Goal: Communication & Community: Answer question/provide support

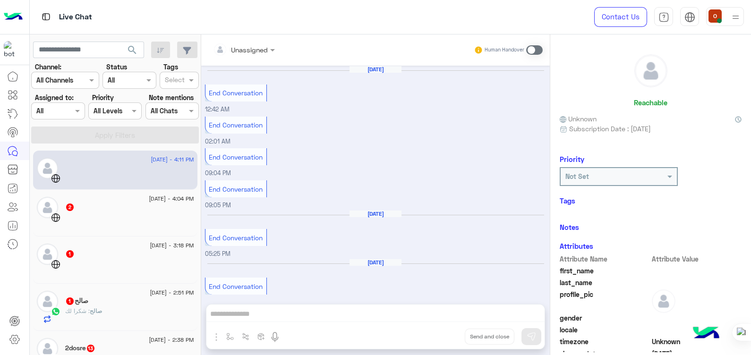
scroll to position [75, 0]
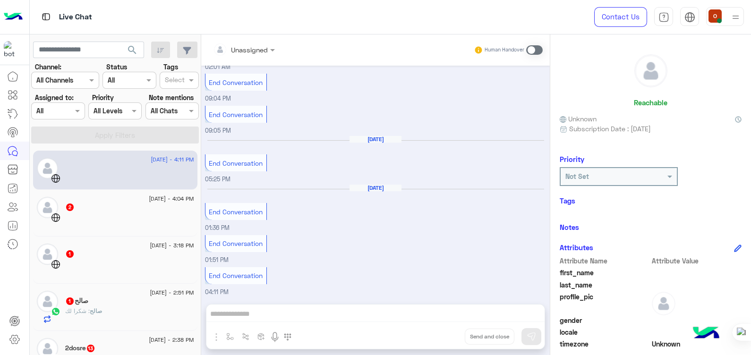
click at [107, 305] on div "صالح 1" at bounding box center [129, 302] width 129 height 10
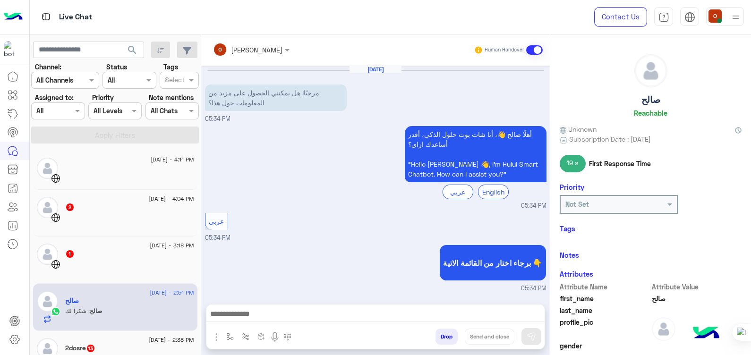
scroll to position [799, 0]
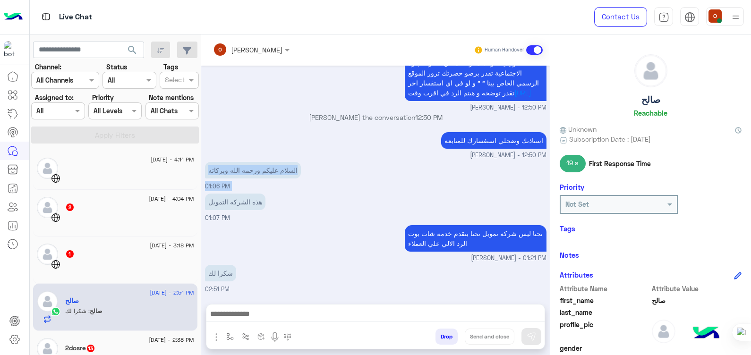
drag, startPoint x: 201, startPoint y: 180, endPoint x: 201, endPoint y: 197, distance: 17.5
click at [201, 197] on mat-drawer "[PERSON_NAME] Human Handover [DATE] مرحبًا! هل يمكنني الحصول على مزيد من المعلو…" at bounding box center [476, 196] width 550 height 325
drag, startPoint x: 201, startPoint y: 197, endPoint x: 344, endPoint y: 239, distance: 149.1
click at [344, 239] on div "نحنا ليس شركه تمويل نحنا بنقدم خدمه شات بوت الرد الالي علي العملاء [PERSON_NAME…" at bounding box center [376, 243] width 342 height 40
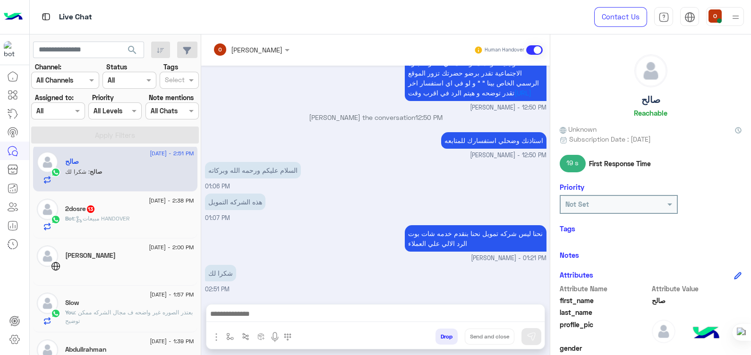
scroll to position [146, 0]
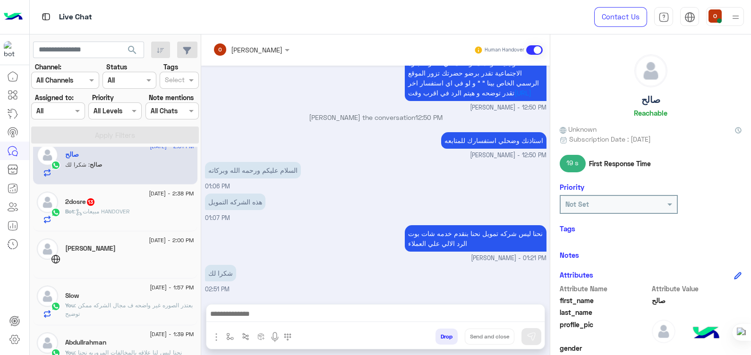
click at [117, 201] on div "2dosre 13" at bounding box center [129, 203] width 129 height 10
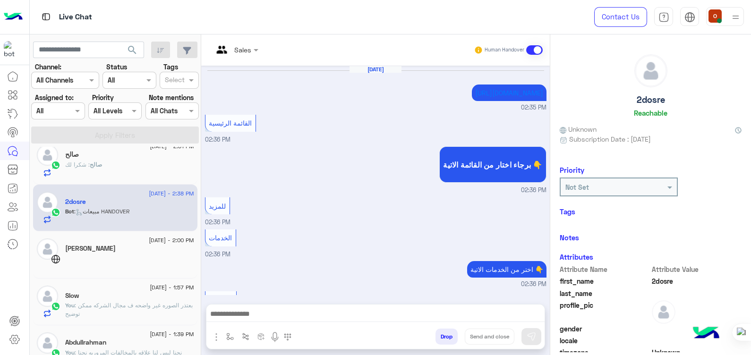
scroll to position [725, 0]
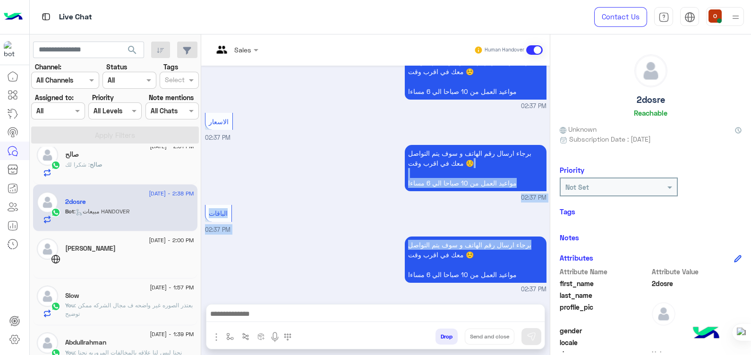
drag, startPoint x: 546, startPoint y: 243, endPoint x: 546, endPoint y: 171, distance: 72.3
click at [546, 171] on div "[DATE] [URL][DOMAIN_NAME] 02:35 PM القائمة الرئيسية 02:36 PM برجاء اختار من الق…" at bounding box center [375, 180] width 349 height 229
click at [381, 218] on div "الباقات 02:37 PM" at bounding box center [376, 219] width 342 height 32
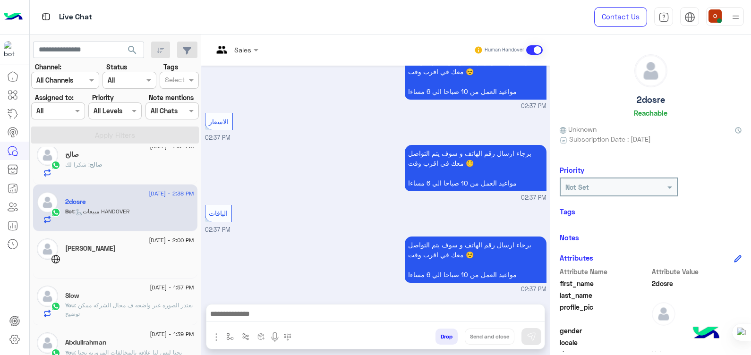
click at [328, 307] on div at bounding box center [375, 317] width 338 height 24
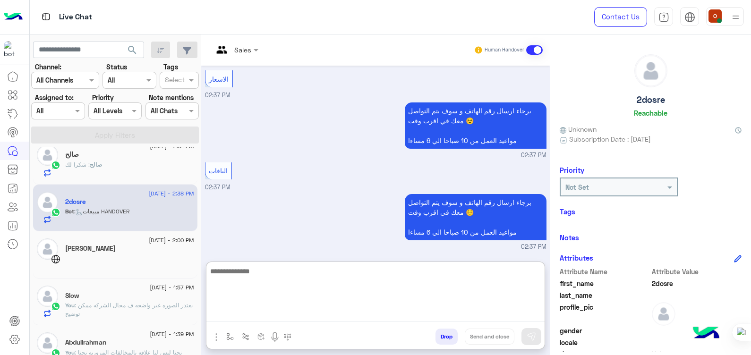
click at [327, 310] on textarea at bounding box center [375, 294] width 338 height 57
paste textarea "*********"
type textarea "*********"
drag, startPoint x: 249, startPoint y: 277, endPoint x: 177, endPoint y: 265, distance: 72.9
click at [177, 265] on mat-drawer-container "search Channel: Channel All Channels Status Channel All Tags Select Assigned to…" at bounding box center [391, 196] width 722 height 325
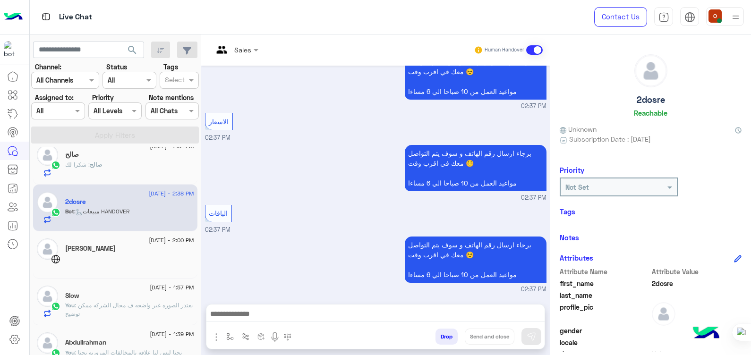
click at [139, 301] on p "You : بعتذر الصوره غير واضحه ف مجال الشركه ممكن توضيح" at bounding box center [129, 309] width 129 height 17
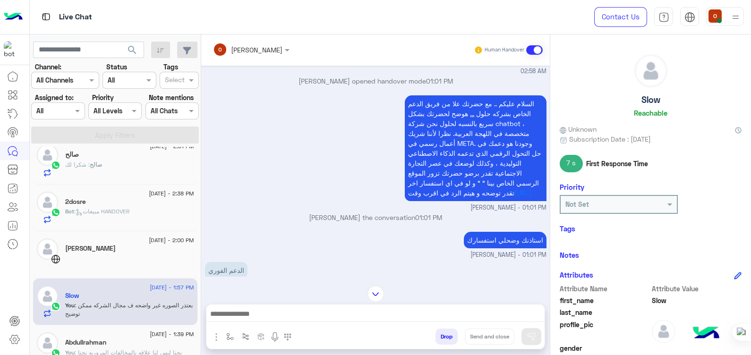
scroll to position [367, 0]
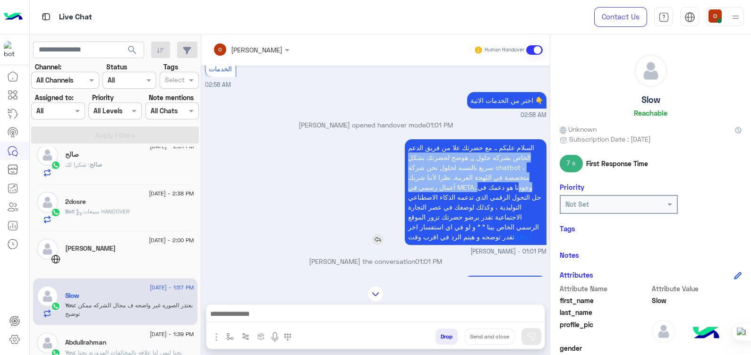
drag, startPoint x: 532, startPoint y: 140, endPoint x: 519, endPoint y: 181, distance: 43.8
click at [519, 181] on p "السلام عليكم .. مع حضرتك علا من فريق الدعم الخاص بشركه حلول ,,, هوضح لحضرتك بشك…" at bounding box center [476, 192] width 142 height 106
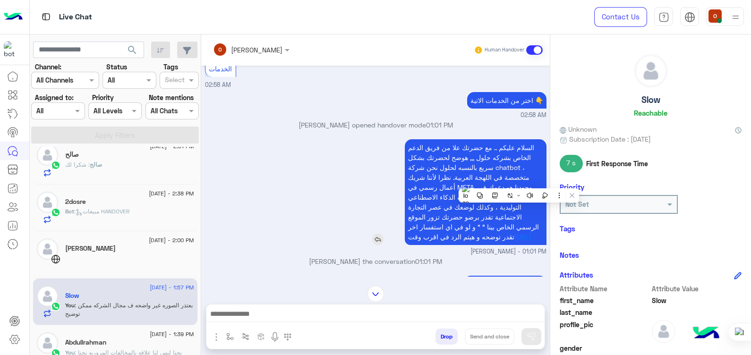
drag, startPoint x: 519, startPoint y: 181, endPoint x: 496, endPoint y: 138, distance: 48.8
click at [496, 139] on p "السلام عليكم .. مع حضرتك علا من فريق الدعم الخاص بشركه حلول ,,, هوضح لحضرتك بشك…" at bounding box center [476, 192] width 142 height 106
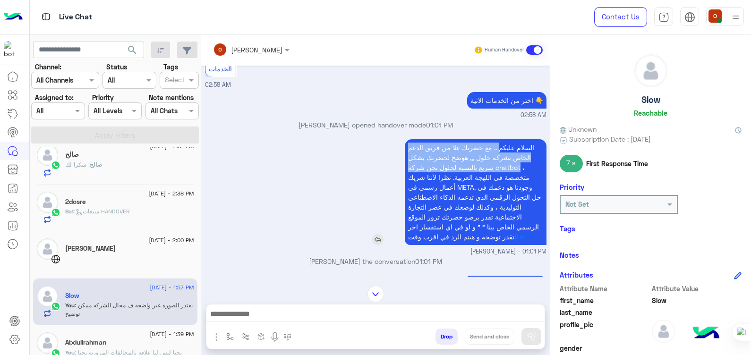
drag, startPoint x: 496, startPoint y: 138, endPoint x: 502, endPoint y: 167, distance: 29.5
click at [502, 167] on p "السلام عليكم .. مع حضرتك علا من فريق الدعم الخاص بشركه حلول ,,, هوضح لحضرتك بشك…" at bounding box center [476, 192] width 142 height 106
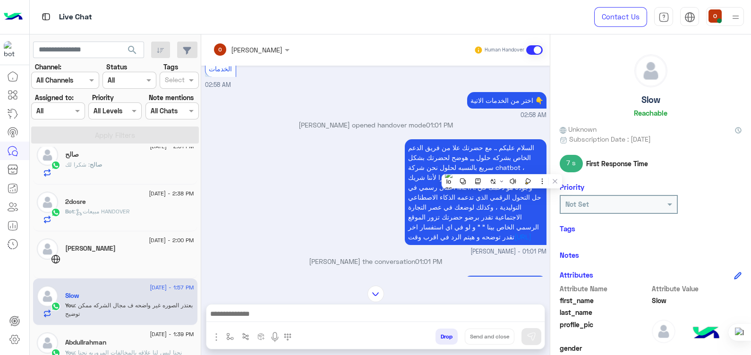
drag, startPoint x: 502, startPoint y: 167, endPoint x: 494, endPoint y: 129, distance: 38.6
click at [494, 129] on div "[PERSON_NAME] opened handover mode 01:01 PM" at bounding box center [376, 128] width 342 height 17
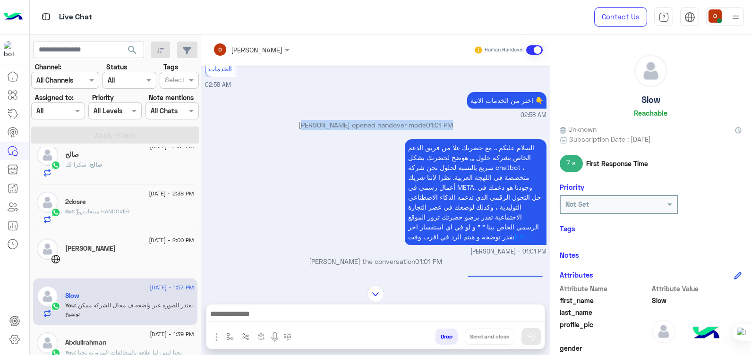
click at [494, 129] on div "[PERSON_NAME] opened handover mode 01:01 PM" at bounding box center [376, 128] width 342 height 17
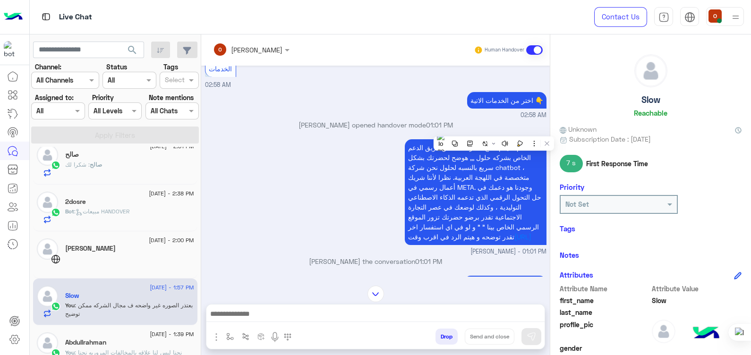
click at [298, 182] on div "السلام عليكم .. مع حضرتك علا من فريق الدعم الخاص بشركه حلول ,,, هوضح لحضرتك بشك…" at bounding box center [376, 197] width 342 height 120
click at [527, 144] on span "السلام عليكم .. مع حضرتك علا من فريق الدعم الخاص بشركه حلول ,,, هوضح لحضرتك بشك…" at bounding box center [474, 192] width 133 height 97
drag, startPoint x: 527, startPoint y: 142, endPoint x: 522, endPoint y: 151, distance: 11.0
click at [522, 151] on p "السلام عليكم .. مع حضرتك علا من فريق الدعم الخاص بشركه حلول ,,, هوضح لحضرتك بشك…" at bounding box center [476, 192] width 142 height 106
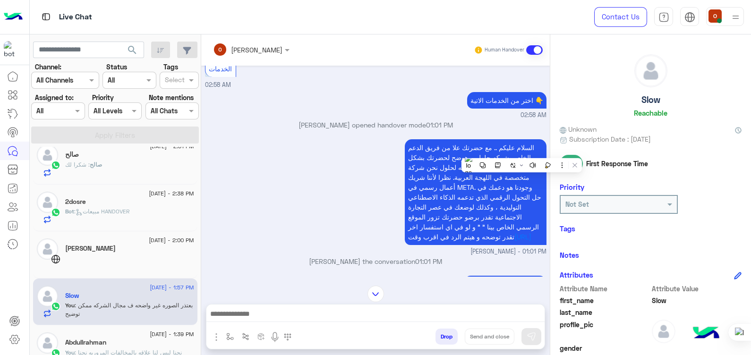
drag, startPoint x: 522, startPoint y: 151, endPoint x: 510, endPoint y: 132, distance: 22.4
click at [510, 132] on div "[PERSON_NAME] opened handover mode 01:01 PM" at bounding box center [376, 128] width 342 height 17
drag, startPoint x: 539, startPoint y: 141, endPoint x: 400, endPoint y: 160, distance: 140.3
click at [400, 160] on div "السلام عليكم .. مع حضرتك علا من فريق الدعم الخاص بشركه حلول ,,, هوضح لحضرتك بشك…" at bounding box center [449, 192] width 196 height 106
click at [396, 146] on div "السلام عليكم .. مع حضرتك علا من فريق الدعم الخاص بشركه حلول ,,, هوضح لحضرتك بشك…" at bounding box center [449, 192] width 196 height 106
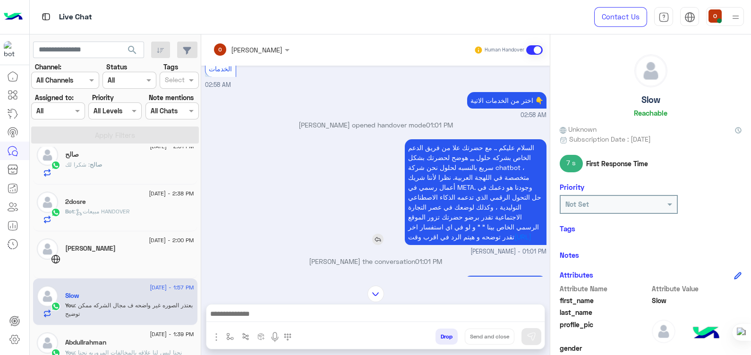
drag, startPoint x: 396, startPoint y: 146, endPoint x: 540, endPoint y: 146, distance: 143.6
click at [540, 146] on div "السلام عليكم .. مع حضرتك علا من فريق الدعم الخاص بشركه حلول ,,, هوضح لحضرتك بشك…" at bounding box center [449, 192] width 196 height 106
click at [522, 139] on p "السلام عليكم .. مع حضرتك علا من فريق الدعم الخاص بشركه حلول ,,, هوضح لحضرتك بشك…" at bounding box center [476, 192] width 142 height 106
drag, startPoint x: 522, startPoint y: 138, endPoint x: 522, endPoint y: 153, distance: 14.6
click at [522, 153] on p "السلام عليكم .. مع حضرتك علا من فريق الدعم الخاص بشركه حلول ,,, هوضح لحضرتك بشك…" at bounding box center [476, 192] width 142 height 106
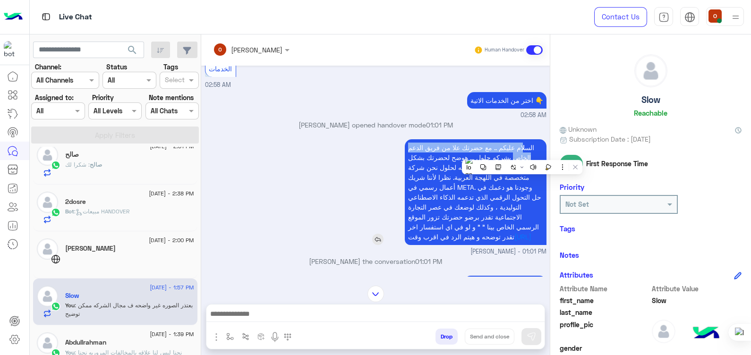
drag, startPoint x: 522, startPoint y: 153, endPoint x: 534, endPoint y: 149, distance: 12.6
click at [534, 149] on p "السلام عليكم .. مع حضرتك علا من فريق الدعم الخاص بشركه حلول ,,, هوضح لحضرتك بشك…" at bounding box center [476, 192] width 142 height 106
click at [532, 139] on p "السلام عليكم .. مع حضرتك علا من فريق الدعم الخاص بشركه حلول ,,, هوضح لحضرتك بشك…" at bounding box center [476, 192] width 142 height 106
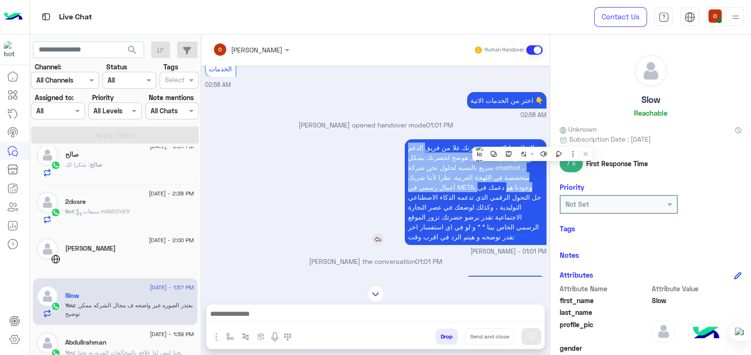
drag, startPoint x: 532, startPoint y: 139, endPoint x: 508, endPoint y: 186, distance: 52.6
click at [508, 186] on p "السلام عليكم .. مع حضرتك علا من فريق الدعم الخاص بشركه حلول ,,, هوضح لحضرتك بشك…" at bounding box center [476, 192] width 142 height 106
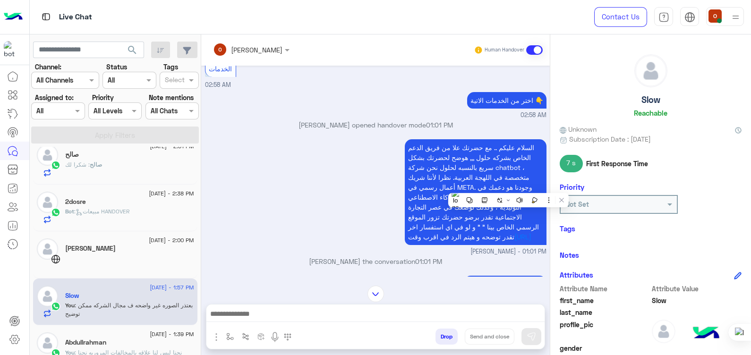
drag, startPoint x: 508, startPoint y: 186, endPoint x: 457, endPoint y: 135, distance: 72.8
click at [457, 135] on div "[PERSON_NAME] opened handover mode 01:01 PM" at bounding box center [376, 128] width 342 height 17
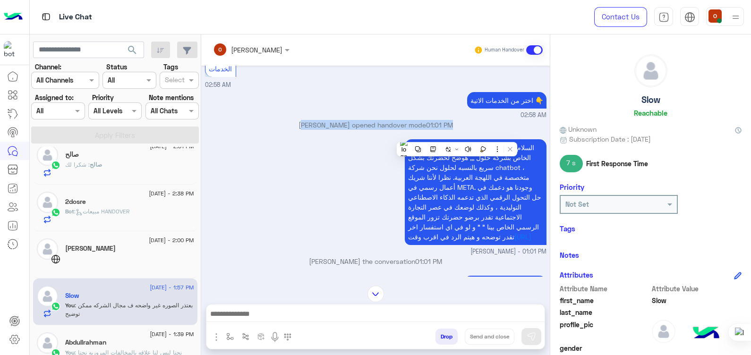
click at [457, 135] on div "[PERSON_NAME] opened handover mode 01:01 PM" at bounding box center [376, 128] width 342 height 17
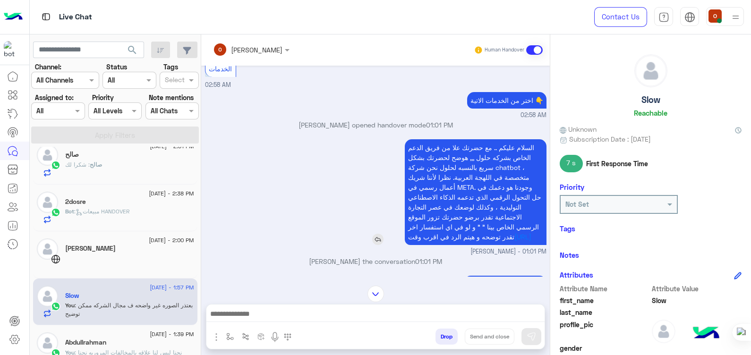
click at [525, 144] on span "السلام عليكم .. مع حضرتك علا من فريق الدعم الخاص بشركه حلول ,,, هوضح لحضرتك بشك…" at bounding box center [474, 192] width 133 height 97
click at [535, 142] on p "السلام عليكم .. مع حضرتك علا من فريق الدعم الخاص بشركه حلول ,,, هوضح لحضرتك بشك…" at bounding box center [476, 192] width 142 height 106
drag, startPoint x: 535, startPoint y: 142, endPoint x: 405, endPoint y: 149, distance: 130.1
click at [405, 149] on p "السلام عليكم .. مع حضرتك علا من فريق الدعم الخاص بشركه حلول ,,, هوضح لحضرتك بشك…" at bounding box center [476, 192] width 142 height 106
drag, startPoint x: 405, startPoint y: 149, endPoint x: 483, endPoint y: 142, distance: 78.7
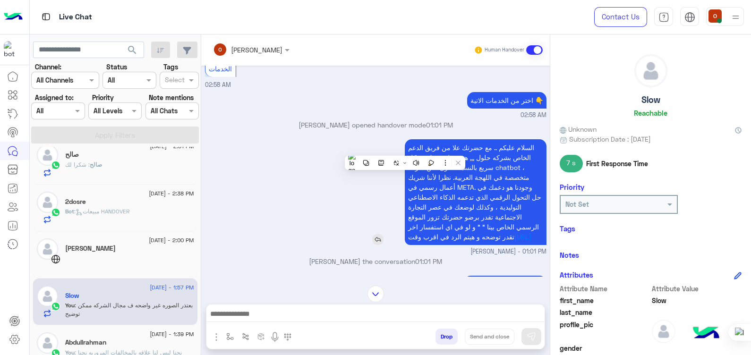
click at [483, 144] on span "السلام عليكم .. مع حضرتك علا من فريق الدعم الخاص بشركه حلول ,,, هوضح لحضرتك بشك…" at bounding box center [474, 192] width 133 height 97
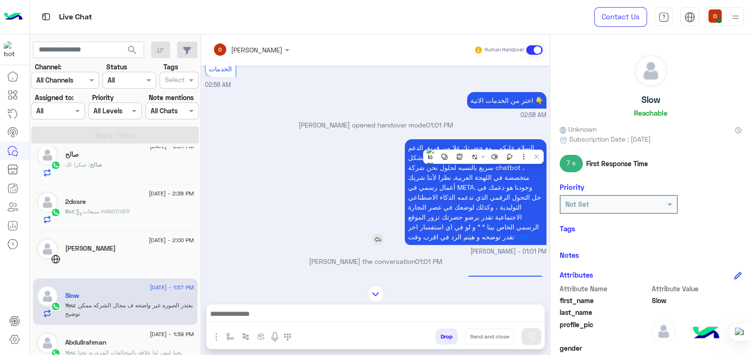
copy app-msgs-text
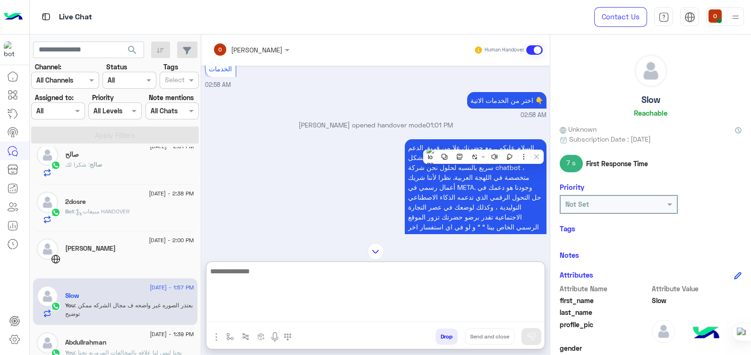
click at [301, 309] on textarea at bounding box center [375, 294] width 338 height 57
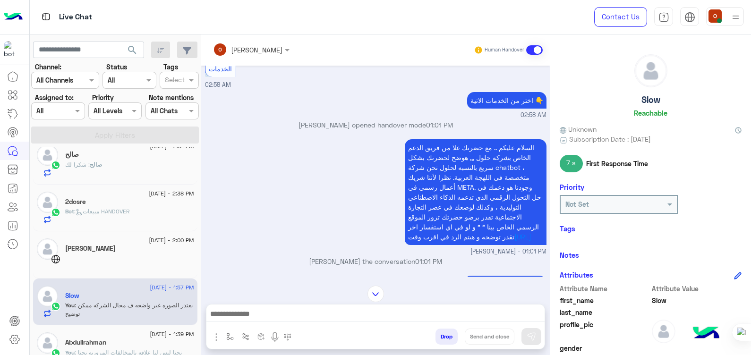
click at [89, 203] on div "2dosre" at bounding box center [129, 203] width 129 height 10
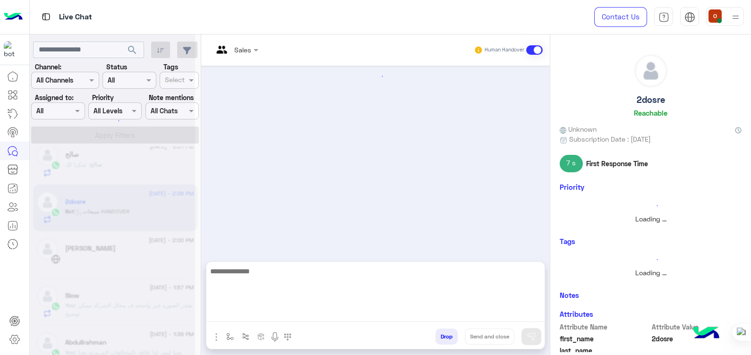
click at [276, 313] on textarea at bounding box center [375, 294] width 338 height 57
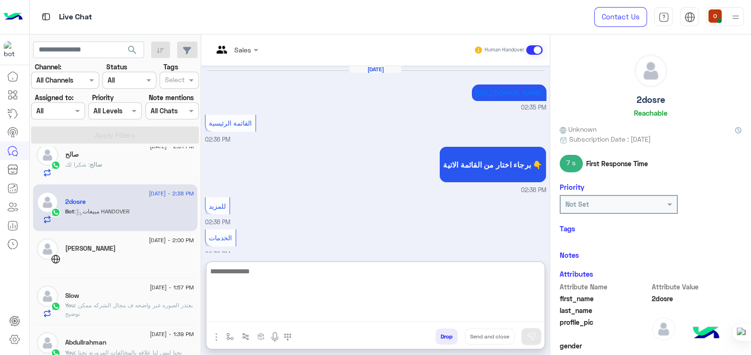
paste textarea "**********"
type textarea "**********"
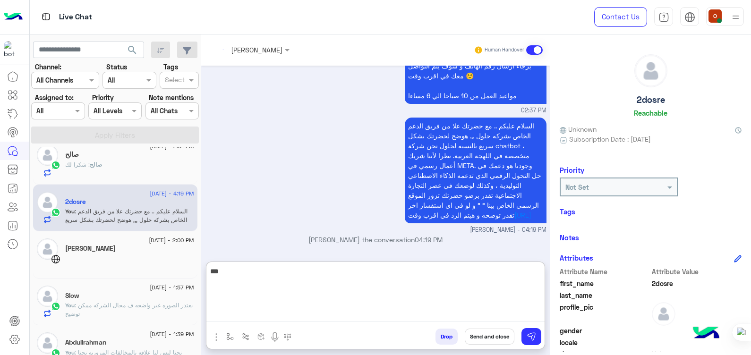
scroll to position [914, 0]
type textarea "*"
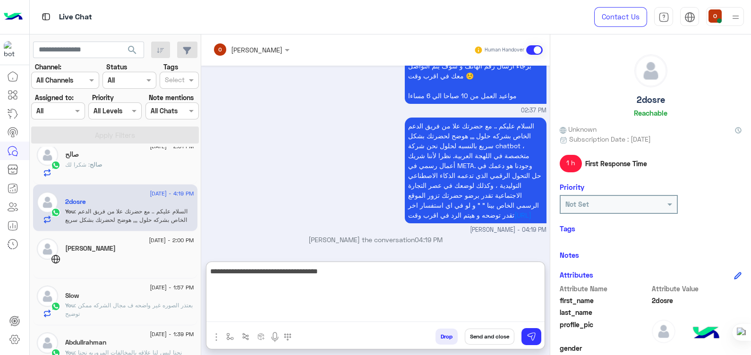
type textarea "**********"
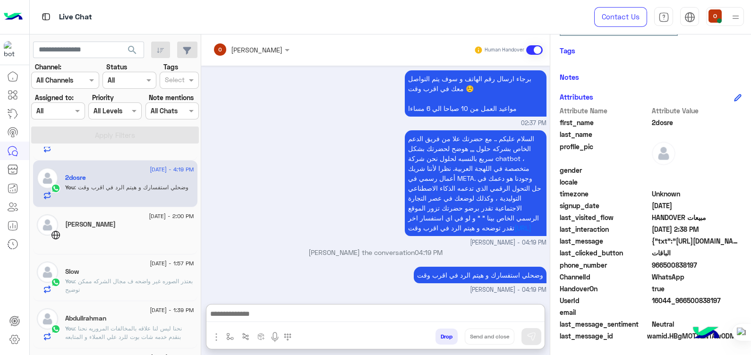
scroll to position [914, 0]
click at [413, 314] on textarea at bounding box center [375, 315] width 338 height 14
click at [404, 307] on div at bounding box center [375, 317] width 338 height 24
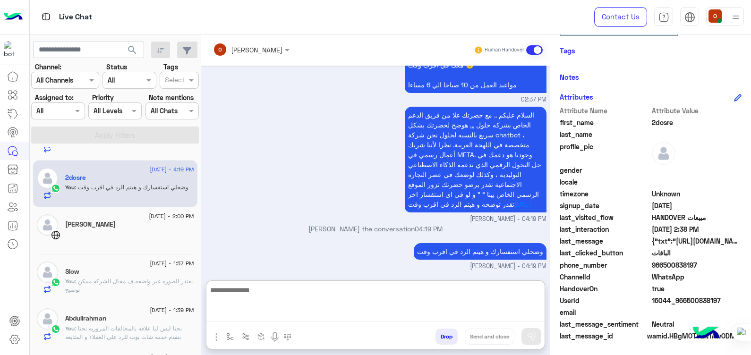
scroll to position [908, 0]
click at [383, 312] on textarea at bounding box center [375, 303] width 338 height 38
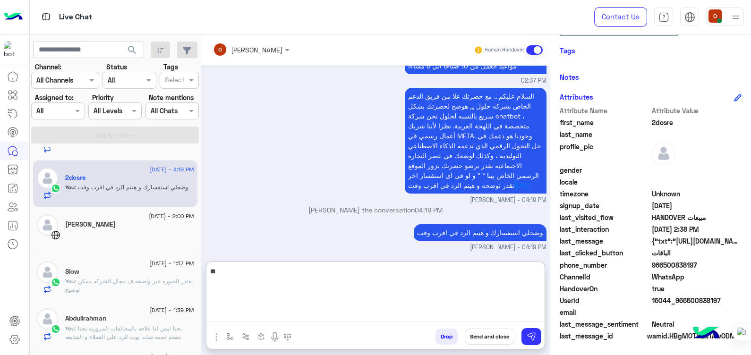
type textarea "*"
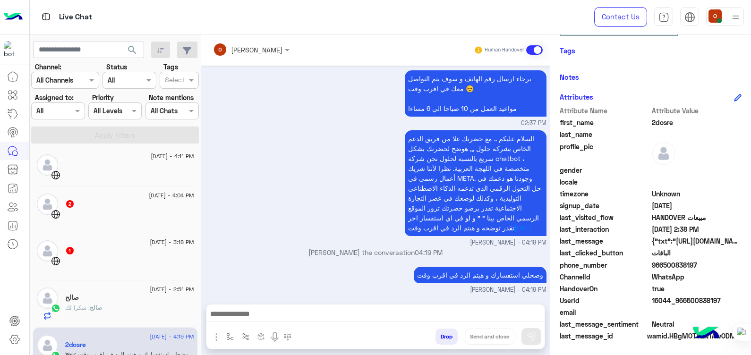
scroll to position [910, 0]
click at [434, 311] on textarea at bounding box center [375, 315] width 338 height 14
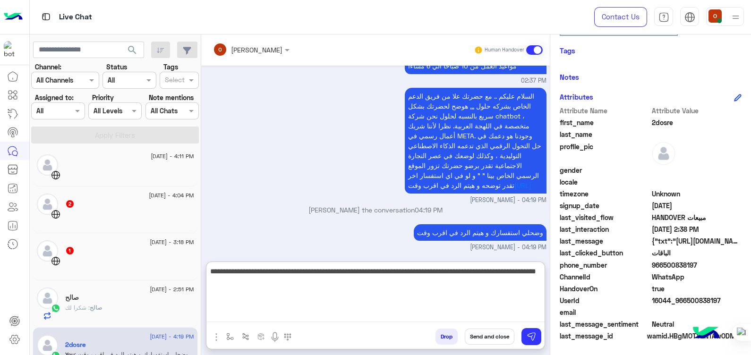
type textarea "**********"
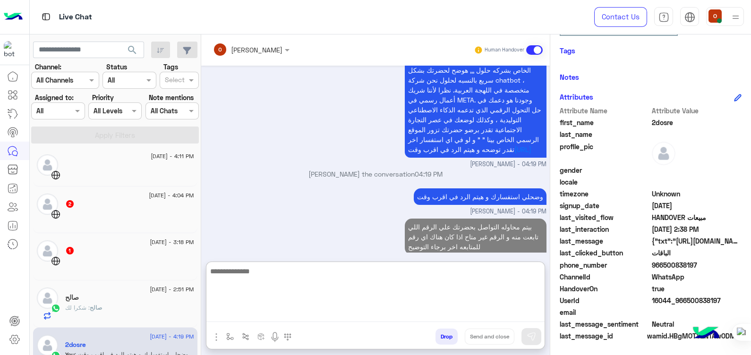
scroll to position [995, 0]
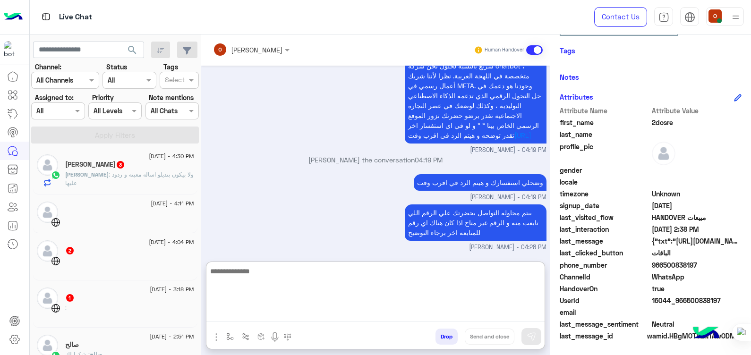
click at [147, 165] on div "[PERSON_NAME] 3" at bounding box center [129, 166] width 129 height 10
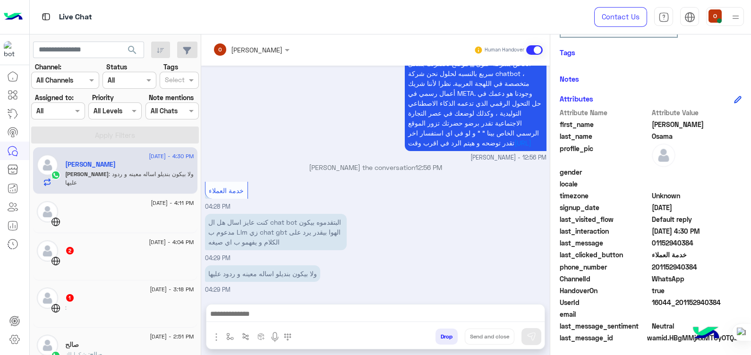
scroll to position [178, 0]
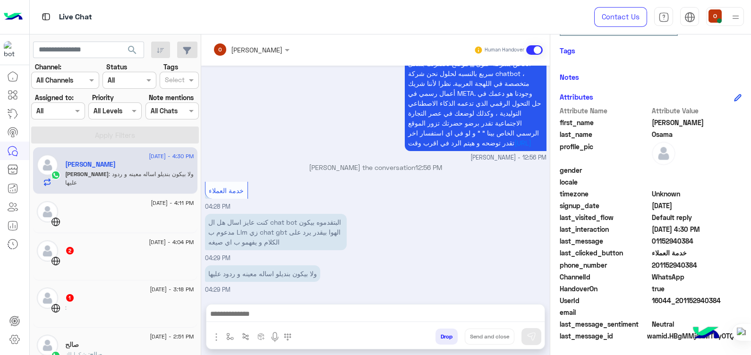
click at [371, 317] on textarea at bounding box center [375, 315] width 338 height 14
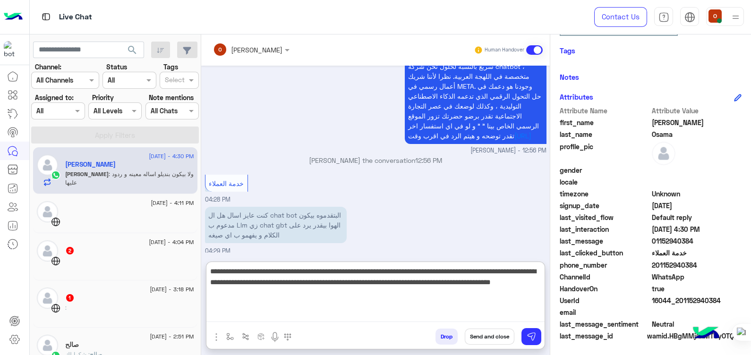
type textarea "**********"
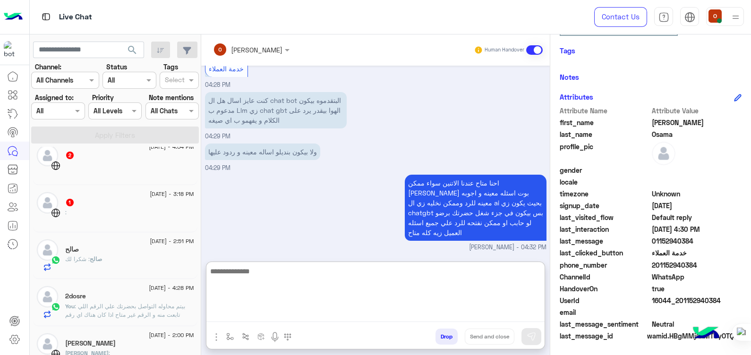
scroll to position [103, 0]
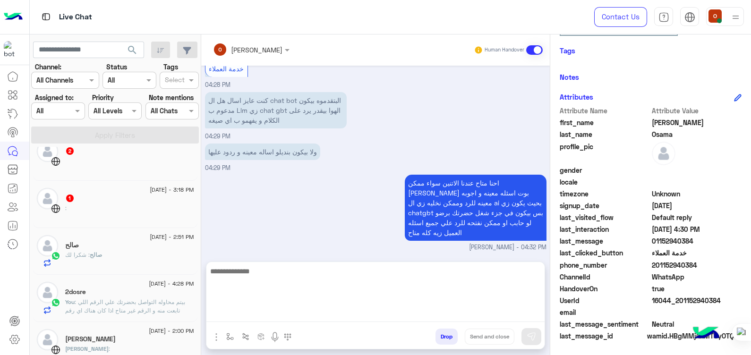
click at [137, 151] on div "2" at bounding box center [129, 152] width 129 height 10
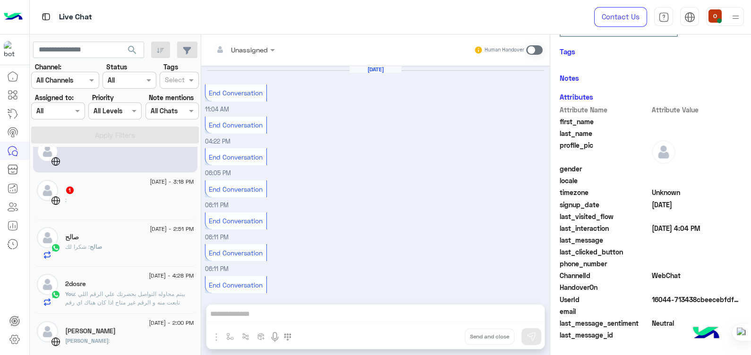
scroll to position [440, 0]
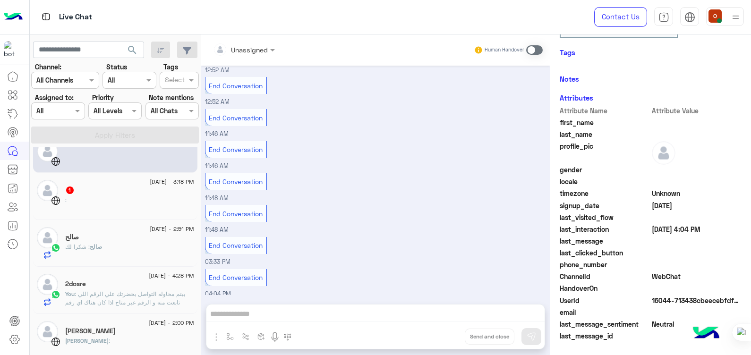
click at [104, 196] on div ":" at bounding box center [129, 204] width 129 height 17
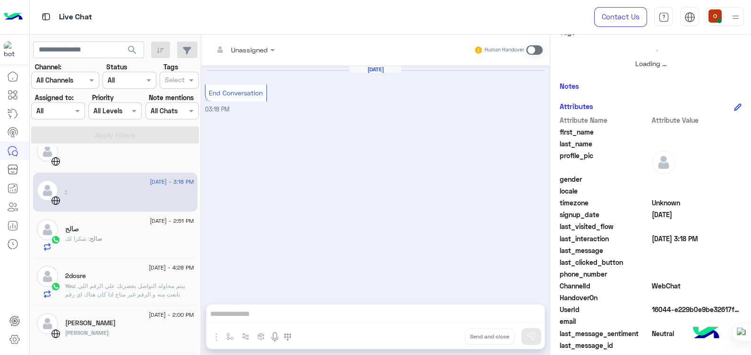
scroll to position [150, 0]
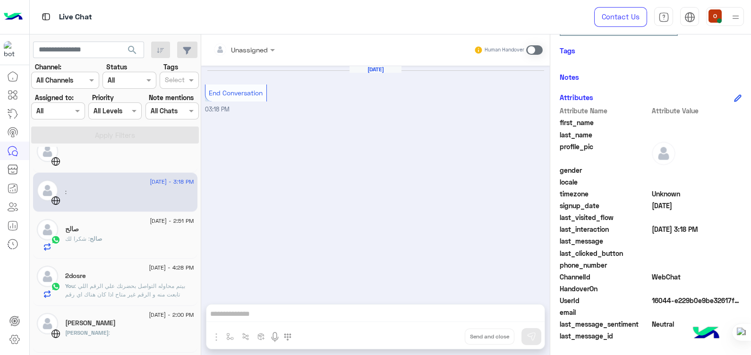
click at [197, 215] on div "[DATE] - 4:32 PM [PERSON_NAME] You : احنا متاح عندنا الاتنين سواء ممكن [PERSON_…" at bounding box center [116, 253] width 172 height 212
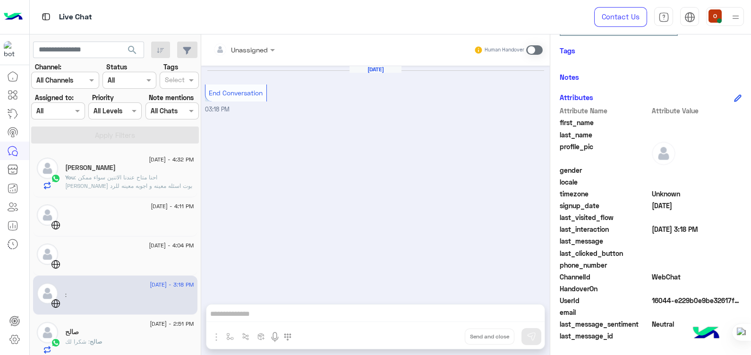
click at [163, 178] on span ": احنا متاح عندنا الاتنين سواء ممكن [PERSON_NAME] بوت اسئله معينه و اجوبه معينه…" at bounding box center [128, 194] width 127 height 41
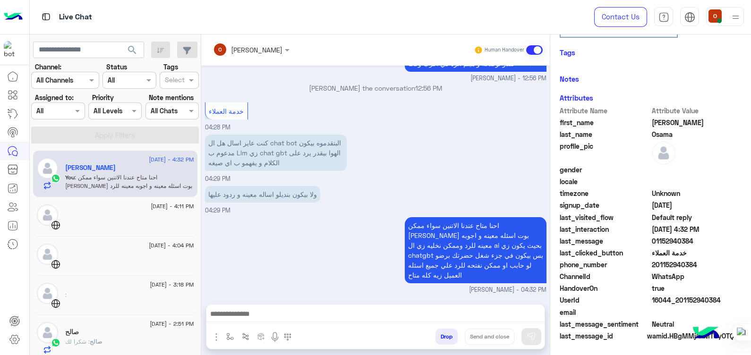
scroll to position [178, 0]
click at [307, 313] on textarea at bounding box center [375, 315] width 338 height 14
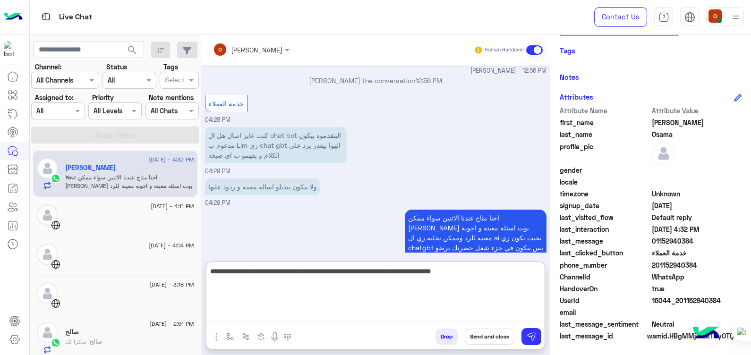
type textarea "**********"
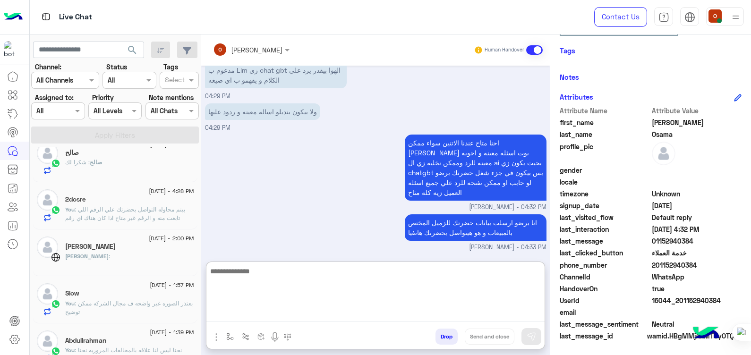
scroll to position [181, 0]
click at [114, 206] on span ": بيتم محاوله التواصل بحضرتك علي الرقم اللي تابعت منه و الرقم غير متاح اذا كان …" at bounding box center [125, 216] width 120 height 24
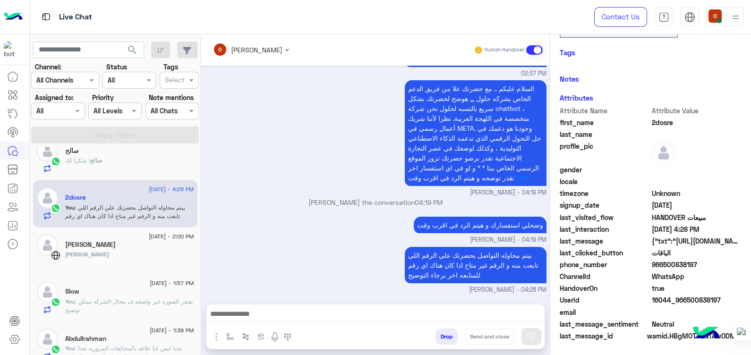
scroll to position [178, 0]
click at [661, 121] on span "2dosre" at bounding box center [697, 123] width 90 height 10
copy span "2dosre"
drag, startPoint x: 697, startPoint y: 262, endPoint x: 662, endPoint y: 265, distance: 34.6
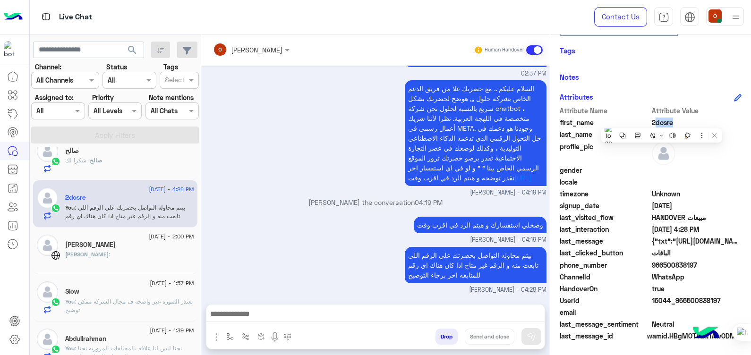
click at [662, 265] on span "966500838197" at bounding box center [697, 265] width 90 height 10
copy span "500838197"
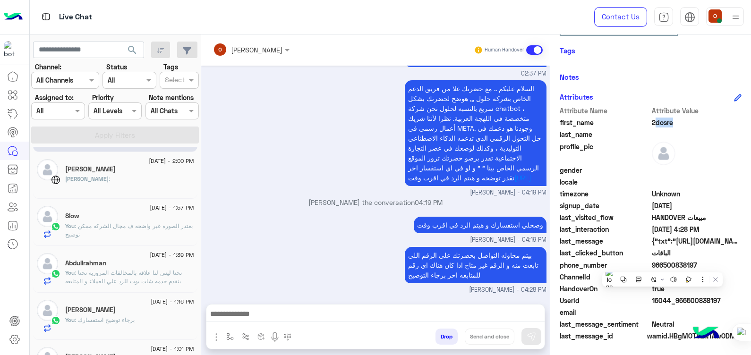
scroll to position [281, 0]
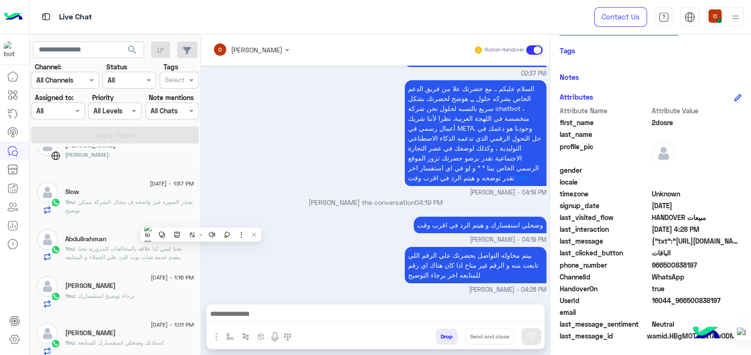
click at [120, 203] on span ": بعتذر الصوره غير واضحه ف مجال الشركه ممكن توضيح" at bounding box center [129, 206] width 128 height 16
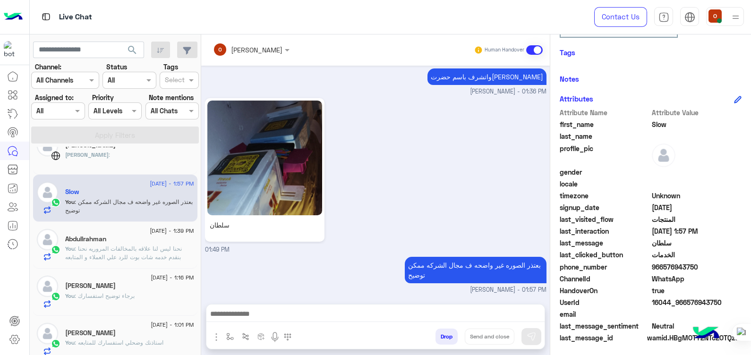
scroll to position [178, 0]
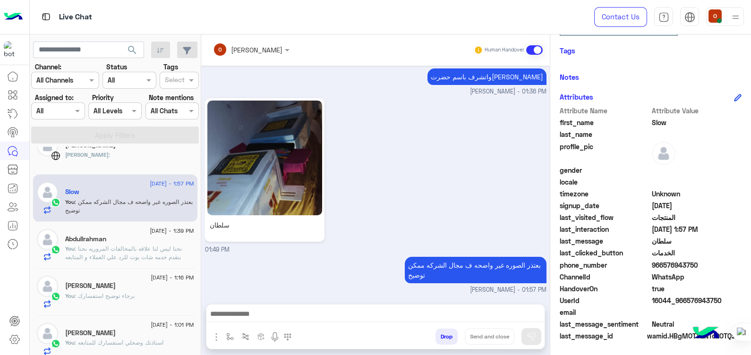
click at [105, 301] on div "You : برجاء توضيح استفسارك" at bounding box center [129, 300] width 129 height 17
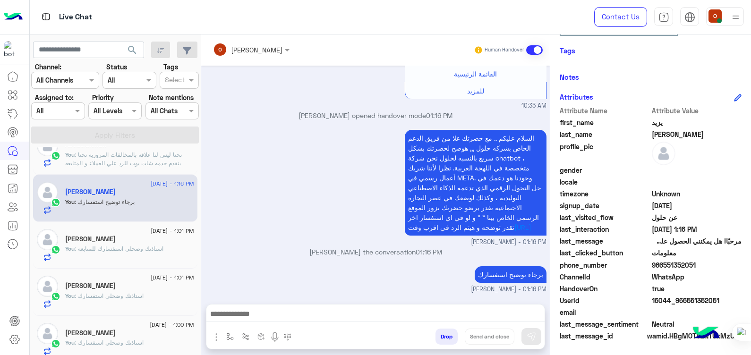
scroll to position [379, 0]
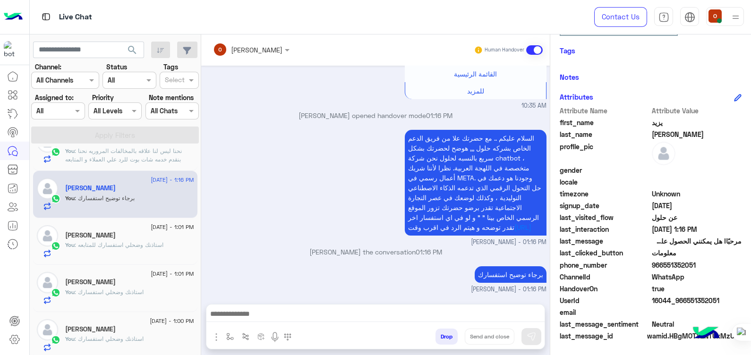
click at [116, 243] on span ": استاذنك وضحلي استفسارك للمتابعه" at bounding box center [119, 244] width 89 height 7
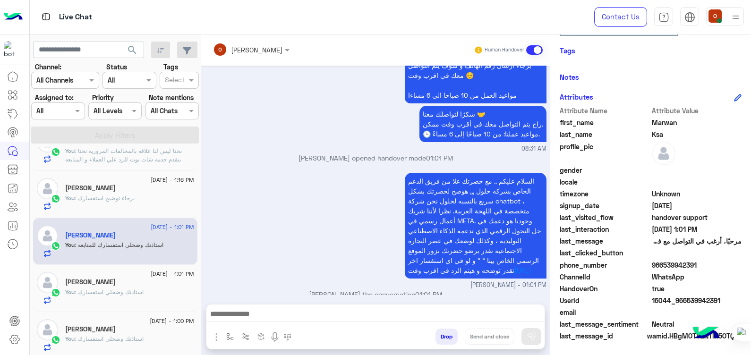
scroll to position [111, 0]
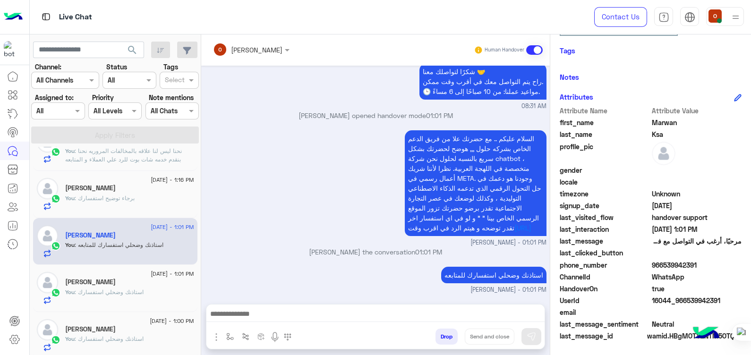
click at [661, 118] on span "Marwan" at bounding box center [697, 123] width 90 height 10
copy span "Marwan"
click at [686, 260] on span "966539942391" at bounding box center [697, 265] width 90 height 10
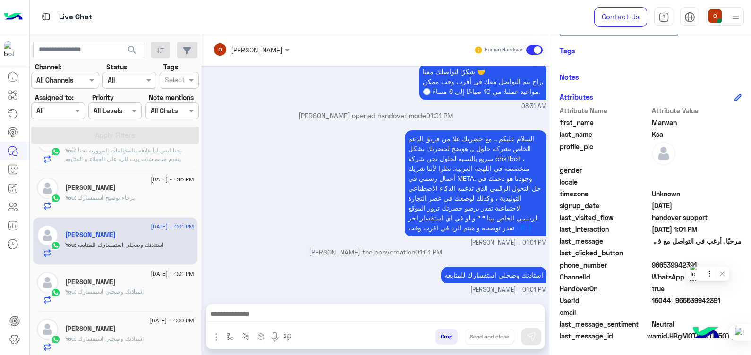
click at [686, 260] on span "966539942391" at bounding box center [697, 265] width 90 height 10
click at [696, 265] on span "966539942391" at bounding box center [697, 265] width 90 height 10
drag, startPoint x: 696, startPoint y: 265, endPoint x: 662, endPoint y: 267, distance: 33.1
click at [662, 267] on span "966539942391" at bounding box center [697, 265] width 90 height 10
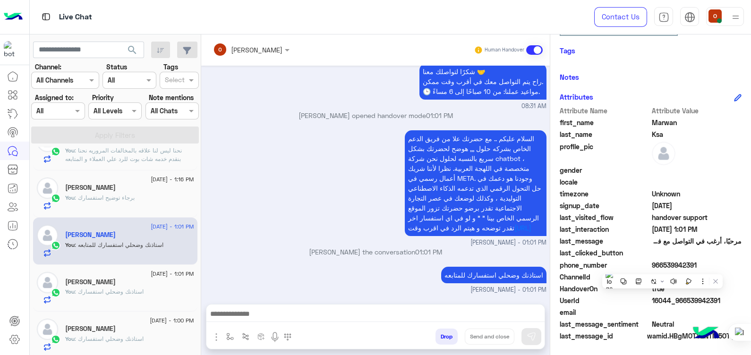
copy span "539942391"
click at [130, 301] on div "You : استاذنك وضحلي استفسارك" at bounding box center [129, 296] width 129 height 17
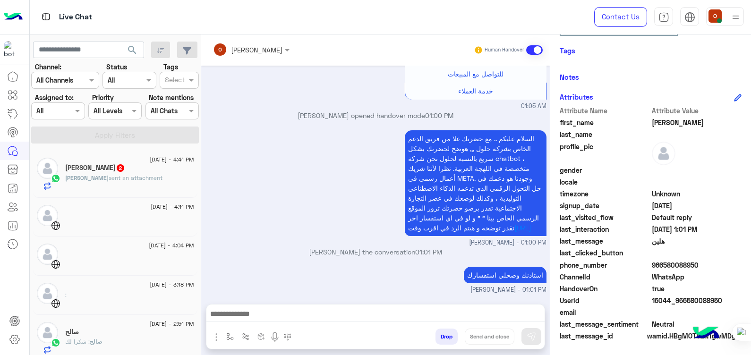
click at [123, 168] on h5 "[PERSON_NAME] 2" at bounding box center [95, 168] width 60 height 8
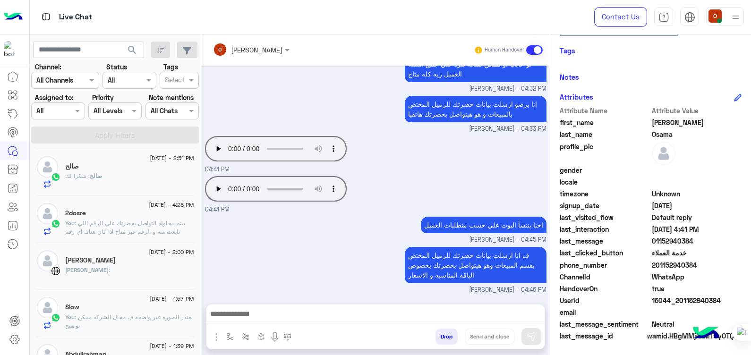
scroll to position [168, 0]
click at [102, 165] on div "صالح" at bounding box center [129, 166] width 129 height 10
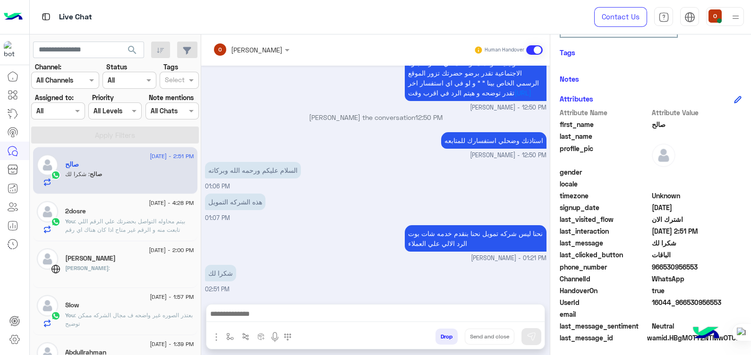
scroll to position [178, 0]
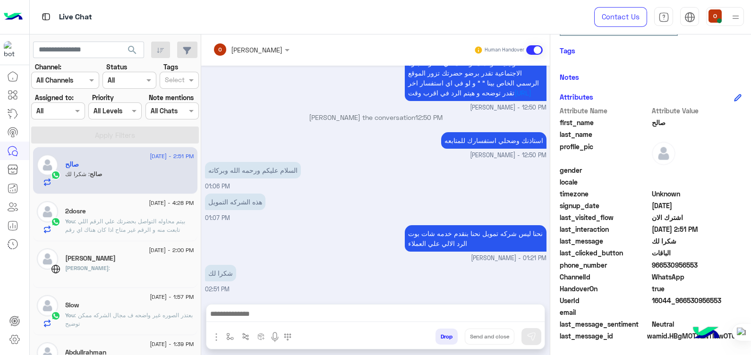
click at [102, 222] on span ": بيتم محاوله التواصل بحضرتك علي الرقم اللي تابعت منه و الرقم غير متاح اذا كان …" at bounding box center [125, 230] width 120 height 24
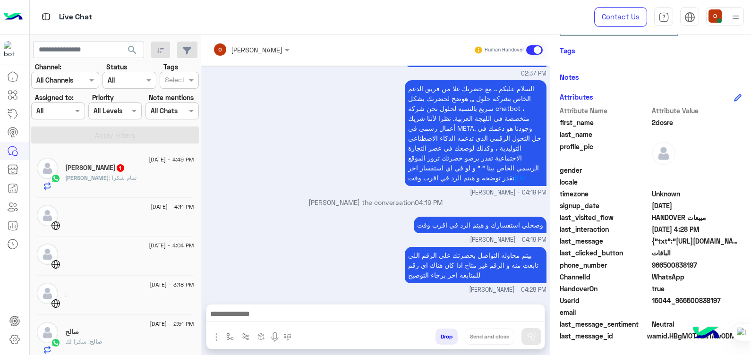
click at [112, 189] on div "[PERSON_NAME] : تمام شكرا" at bounding box center [129, 182] width 129 height 17
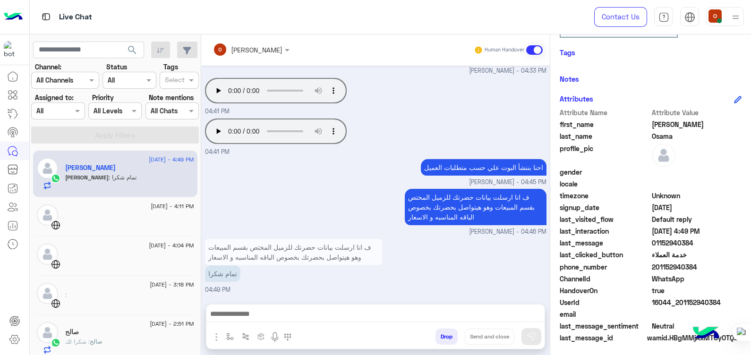
scroll to position [178, 0]
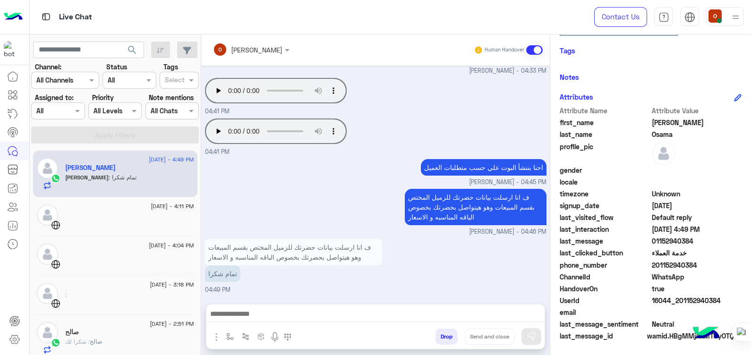
drag, startPoint x: 197, startPoint y: 174, endPoint x: 200, endPoint y: 180, distance: 6.6
click at [200, 180] on div "[DATE] - 4:49 PM [PERSON_NAME] : تمام شكرا [DATE] - 4:11 PM [DATE] - 4:04 PM [D…" at bounding box center [116, 253] width 172 height 212
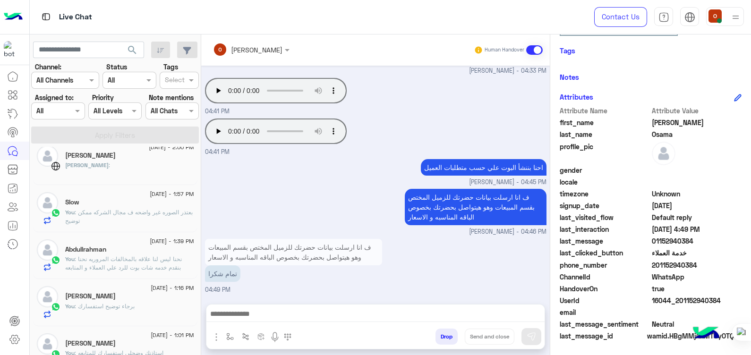
scroll to position [283, 0]
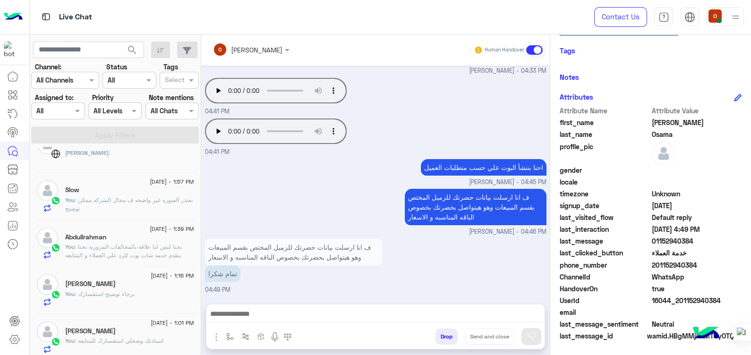
click at [153, 184] on span "[DATE] - 1:57 PM" at bounding box center [172, 182] width 44 height 9
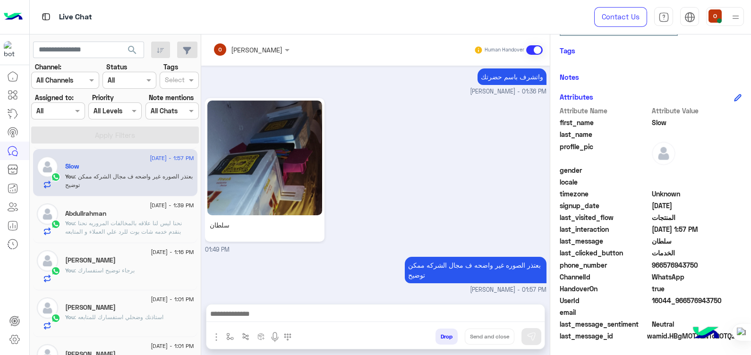
scroll to position [321, 0]
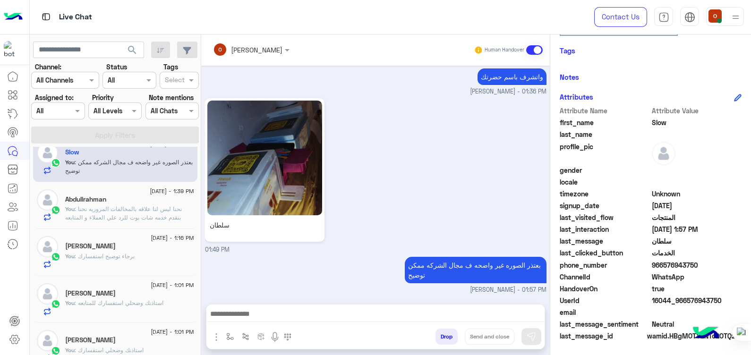
click at [119, 220] on span ": نحنا ليس لنا علاقه بالمخالفات المروريه نحنا بنقدم خدمه شات بوت للرد علي العمل…" at bounding box center [123, 218] width 117 height 24
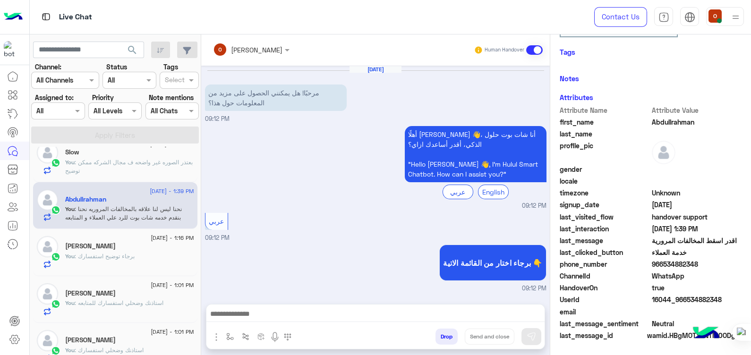
scroll to position [655, 0]
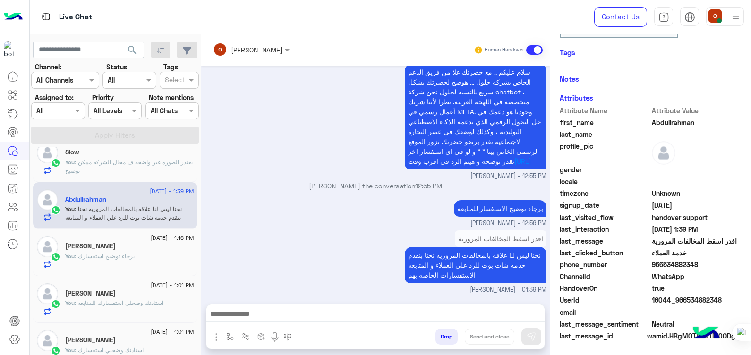
click at [108, 248] on div "[PERSON_NAME]" at bounding box center [129, 247] width 129 height 10
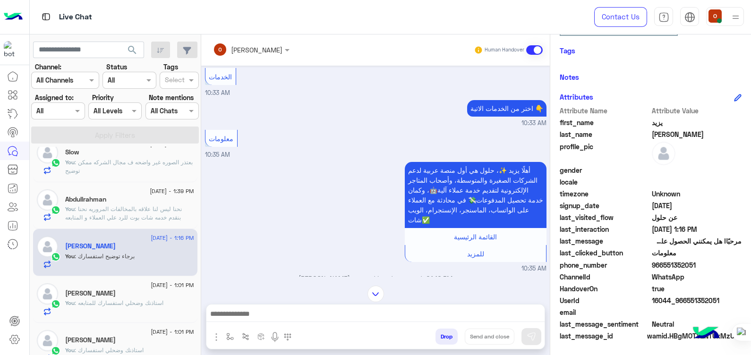
scroll to position [232, 0]
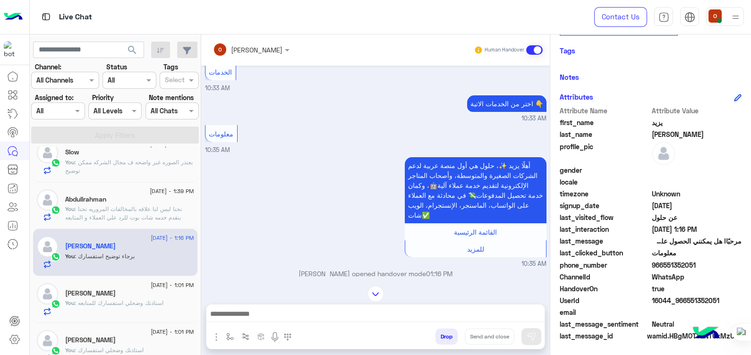
drag, startPoint x: 695, startPoint y: 264, endPoint x: 663, endPoint y: 266, distance: 31.7
click at [663, 266] on span "966551352051" at bounding box center [697, 265] width 90 height 10
copy span "551352051"
click at [123, 296] on div "[PERSON_NAME]" at bounding box center [129, 295] width 129 height 10
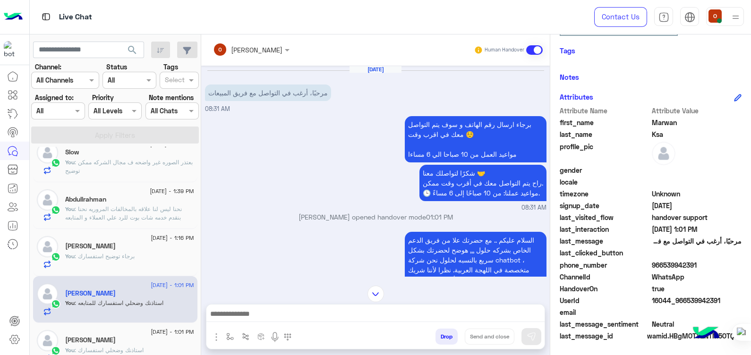
scroll to position [111, 0]
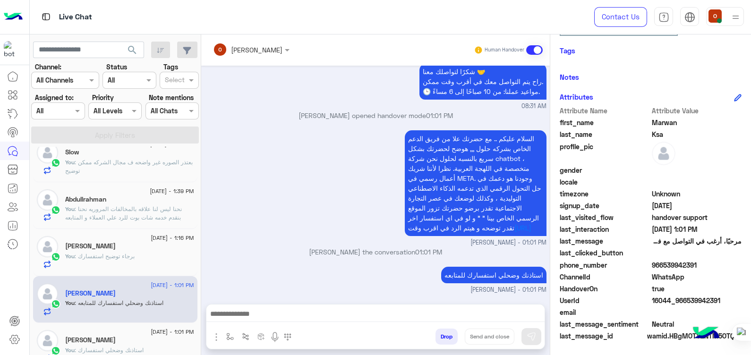
click at [103, 346] on p "You : استاذنك وضحلي استفسارك" at bounding box center [104, 350] width 78 height 9
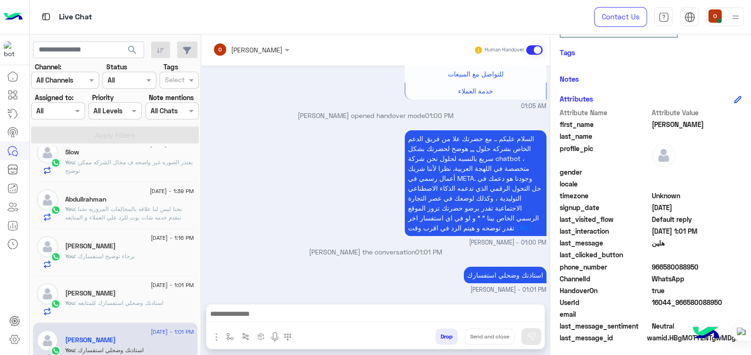
scroll to position [178, 0]
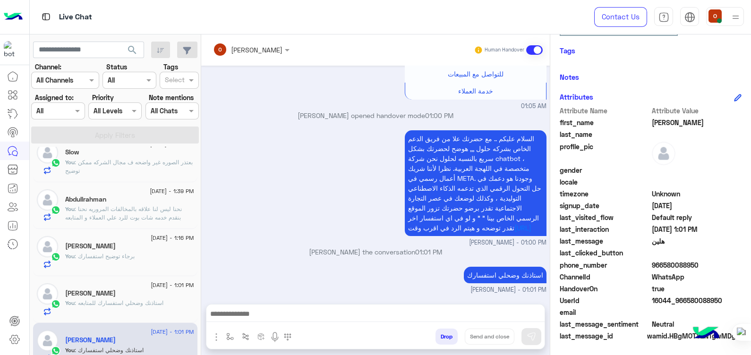
drag, startPoint x: 545, startPoint y: 232, endPoint x: 547, endPoint y: 203, distance: 28.4
click at [547, 203] on div "[DATE] هلين 01:05 AM إذا لم تجد إجابة لإستفساركم بعد برجاء الإختيار من القائمة …" at bounding box center [375, 180] width 349 height 229
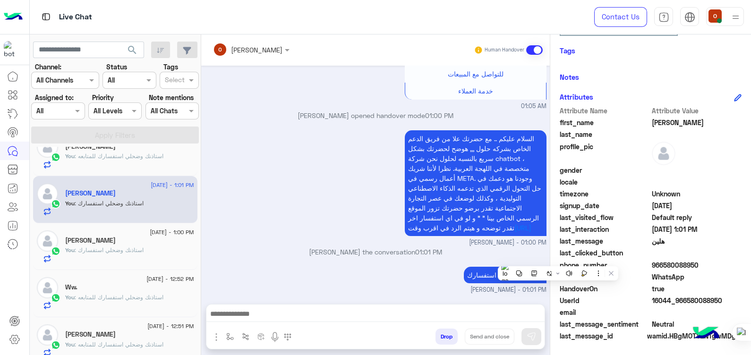
scroll to position [474, 0]
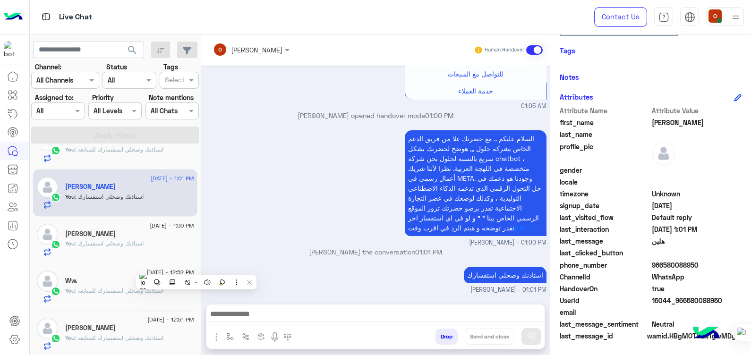
click at [80, 291] on span ": استاذنك وضحلي استفسارك للمتابعه" at bounding box center [119, 290] width 89 height 7
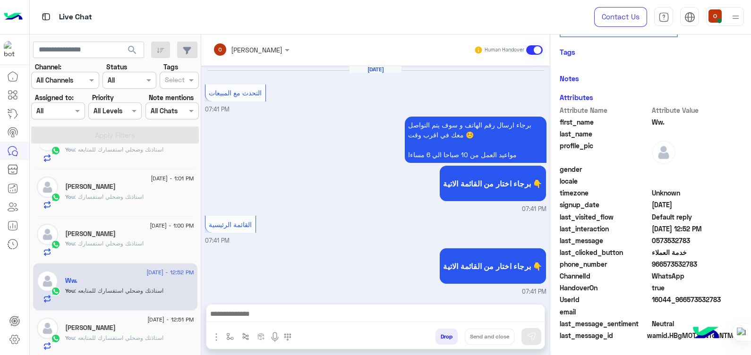
scroll to position [945, 0]
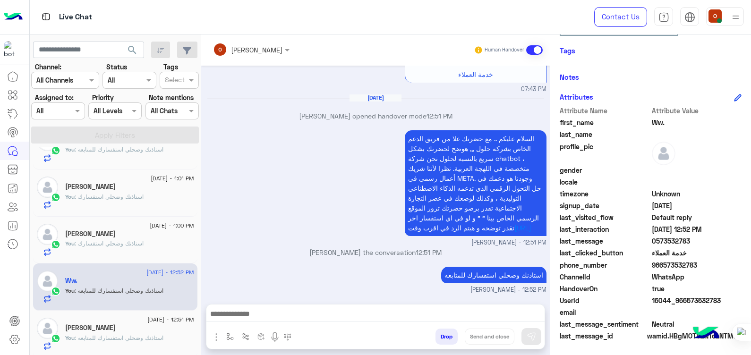
click at [81, 193] on span ": استاذنك وضحلي استفسارك" at bounding box center [109, 196] width 69 height 7
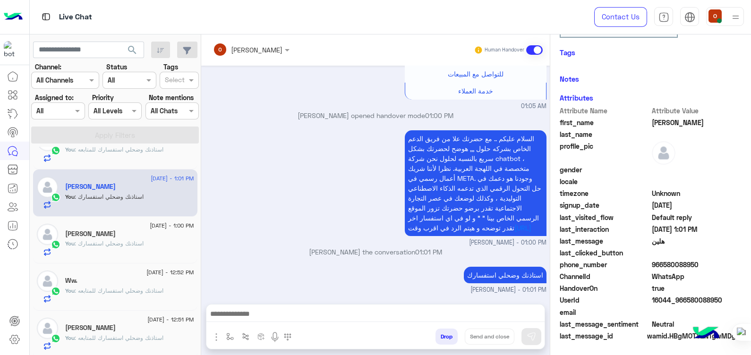
scroll to position [178, 0]
click at [97, 248] on div "You : استاذنك وضحلي استفسارك" at bounding box center [129, 248] width 129 height 17
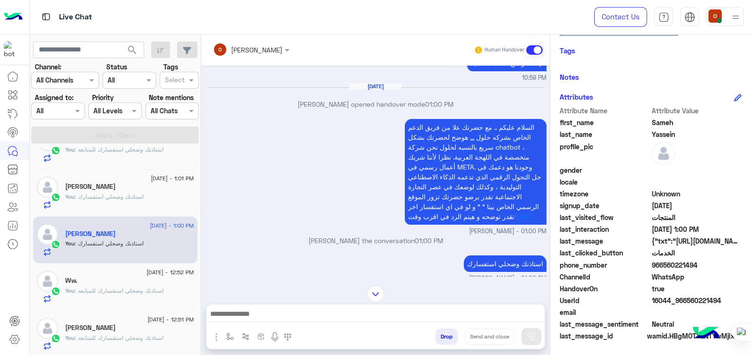
scroll to position [668, 0]
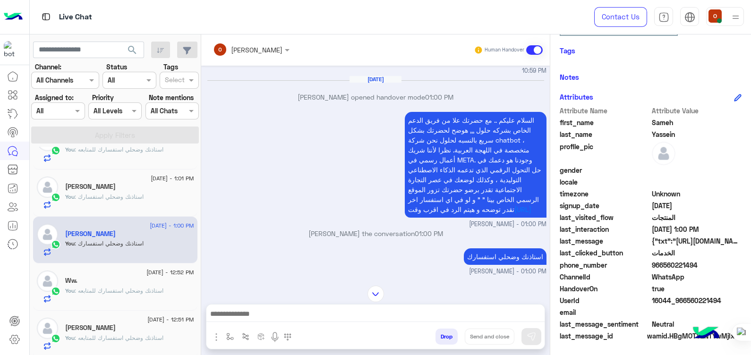
click at [116, 298] on div "You : استاذنك وضحلي استفسارك للمتابعه" at bounding box center [129, 295] width 129 height 17
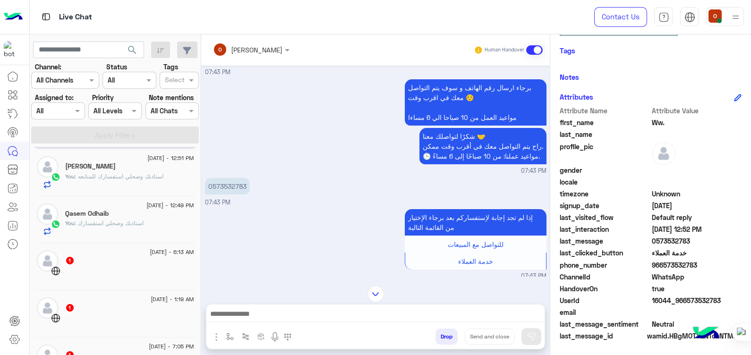
scroll to position [567, 0]
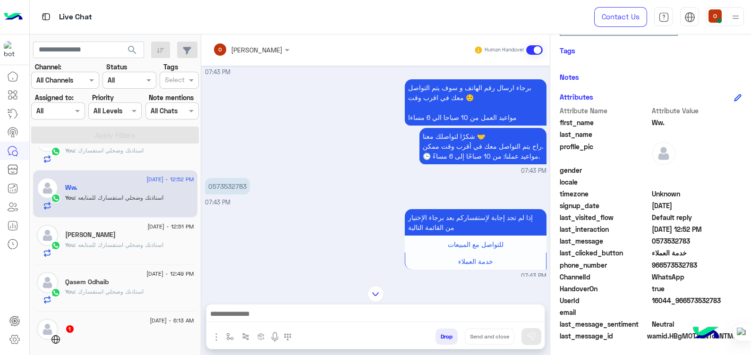
click at [110, 242] on span ": استاذنك وضحلي استفسارك للمتابعه" at bounding box center [119, 244] width 89 height 7
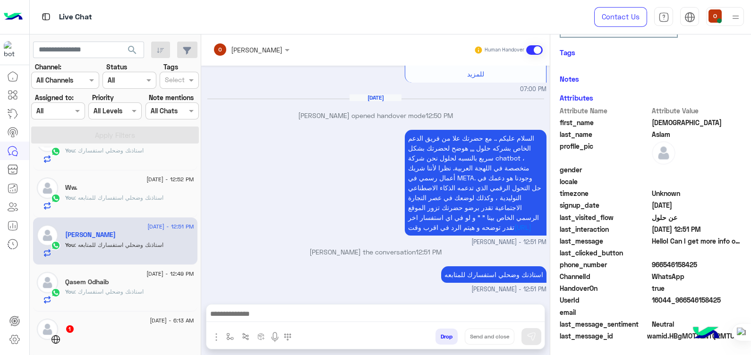
scroll to position [178, 0]
click at [352, 214] on div "السلام عليكم .. مع حضرتك علا من فريق الدعم الخاص بشركه حلول ,,, هوضح لحضرتك بشك…" at bounding box center [449, 183] width 196 height 106
